Goal: Task Accomplishment & Management: Use online tool/utility

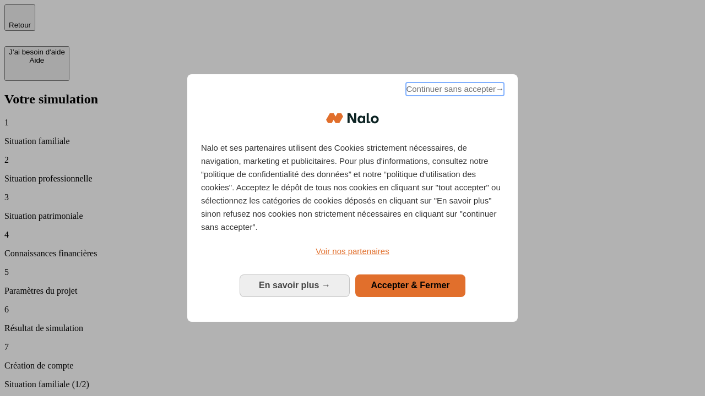
click at [454, 91] on span "Continuer sans accepter →" at bounding box center [455, 89] width 98 height 13
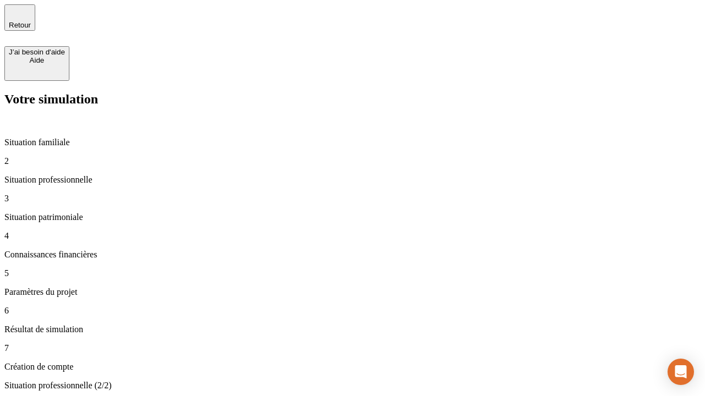
type input "30 000"
type input "1 000"
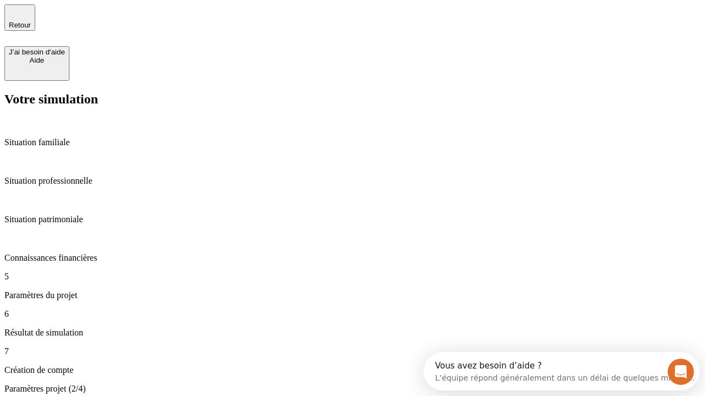
type input "40"
type input "64"
type input "200 000"
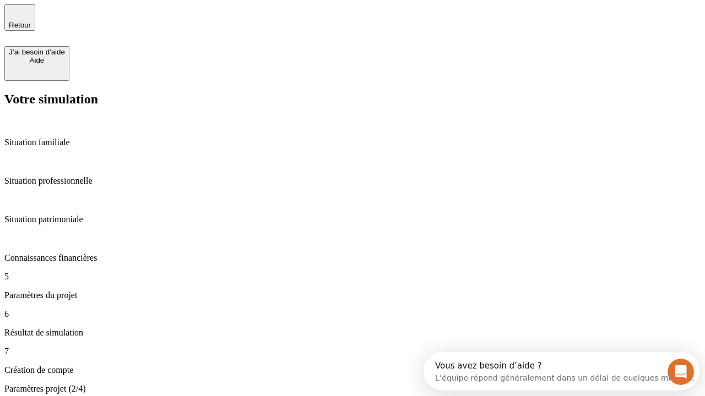
type input "640"
